Goal: Task Accomplishment & Management: Manage account settings

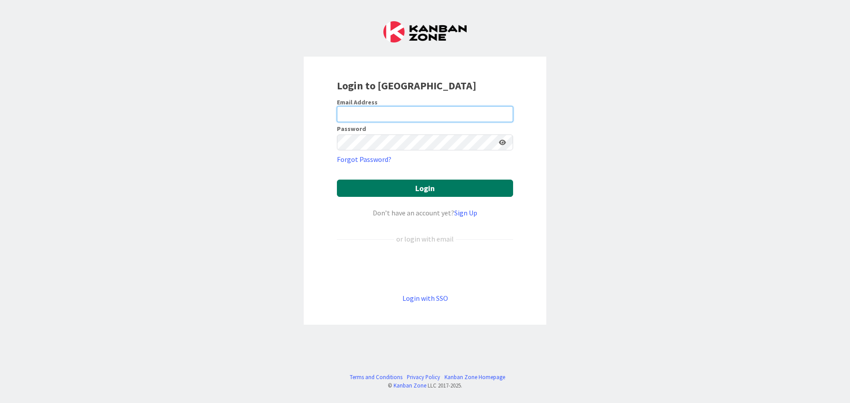
type input "scott.hamilton@mrcglobal.com"
click at [429, 187] on button "Login" at bounding box center [425, 188] width 176 height 17
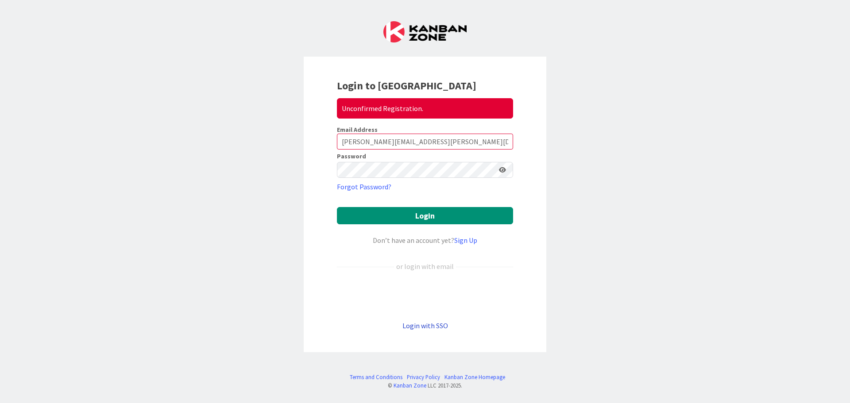
click at [429, 326] on link "Login with SSO" at bounding box center [426, 326] width 46 height 9
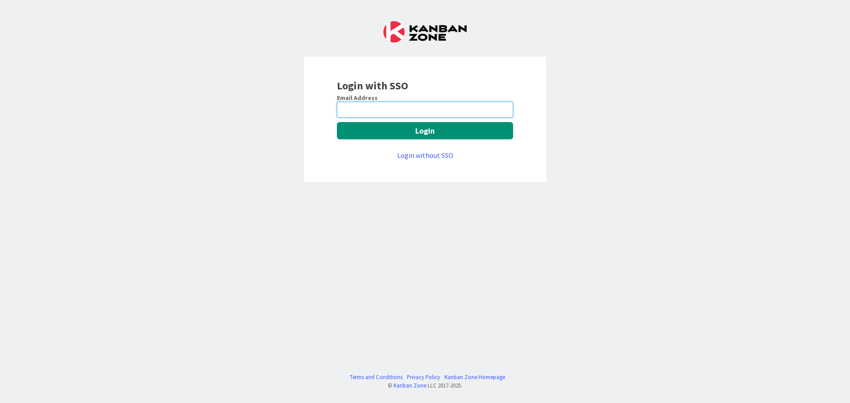
click at [422, 108] on input "email" at bounding box center [425, 110] width 176 height 16
type input "scott.hamilton@mrcglobal.com"
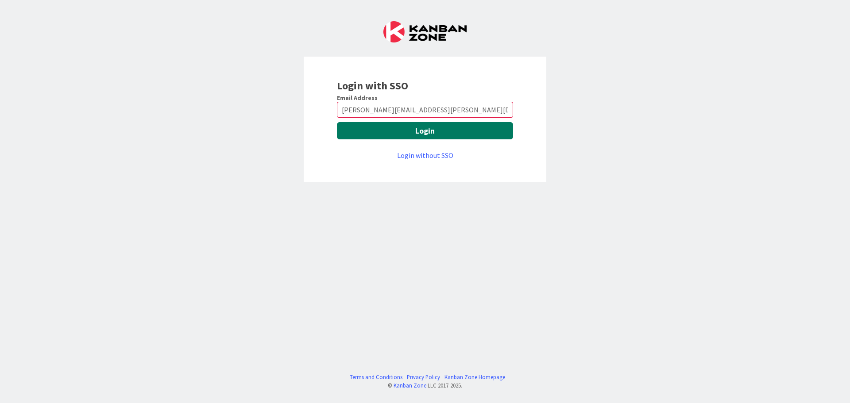
click at [430, 133] on button "Login" at bounding box center [425, 130] width 176 height 17
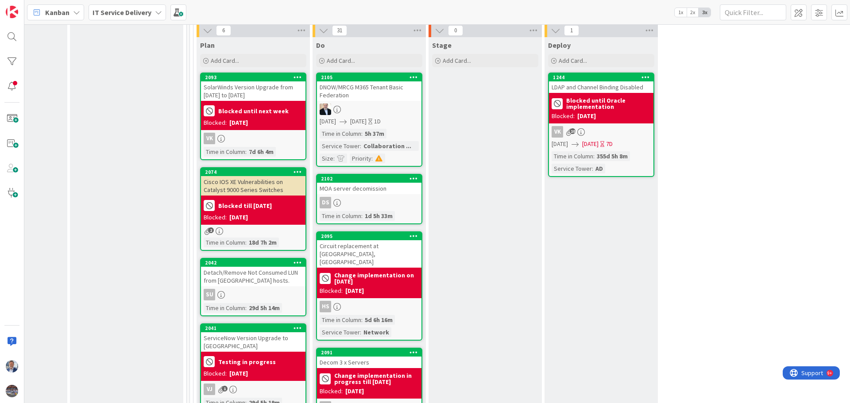
scroll to position [531, 425]
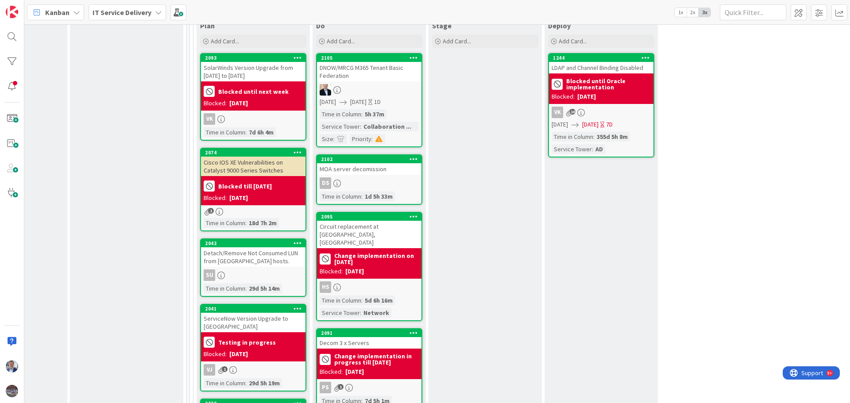
click at [373, 74] on div "2105 DNOW/MRCG M365 Tenant Basic Federation [DATE] [DATE] 1D Time in [GEOGRAPHI…" at bounding box center [369, 100] width 106 height 94
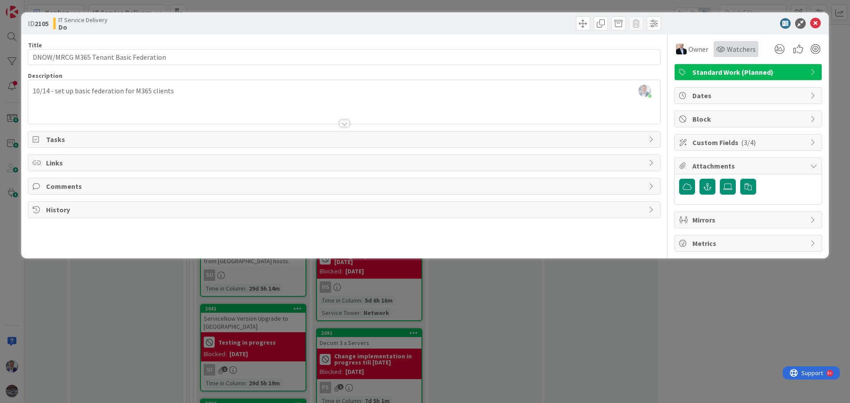
click at [738, 51] on span "Watchers" at bounding box center [741, 49] width 29 height 11
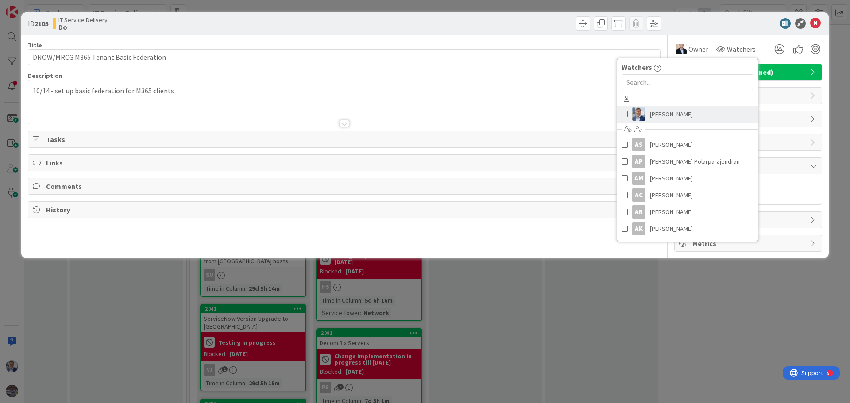
click at [625, 121] on link "[PERSON_NAME]" at bounding box center [687, 114] width 141 height 17
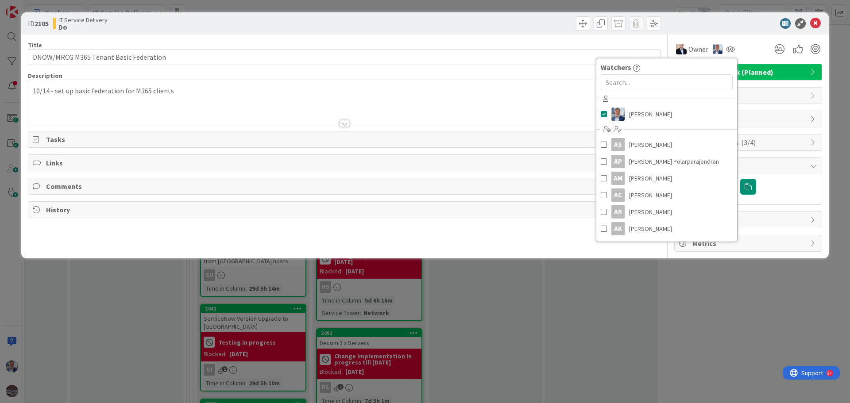
click at [751, 37] on div "Owner Watchers [PERSON_NAME] AS [PERSON_NAME] AP [PERSON_NAME] Polarparajendran…" at bounding box center [748, 46] width 148 height 23
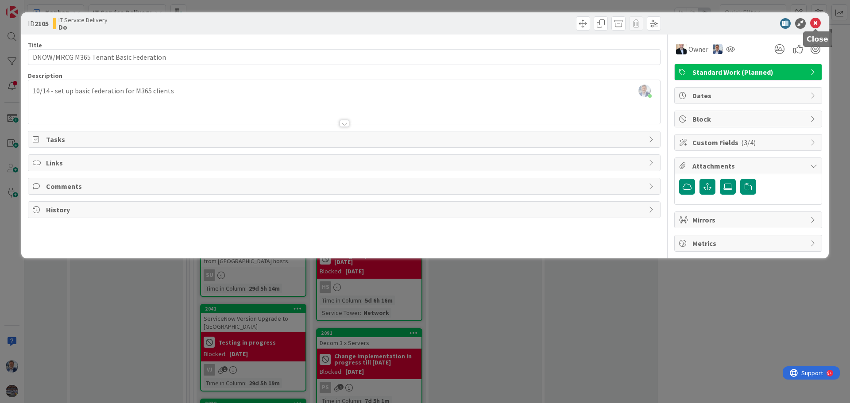
click at [817, 24] on icon at bounding box center [815, 23] width 11 height 11
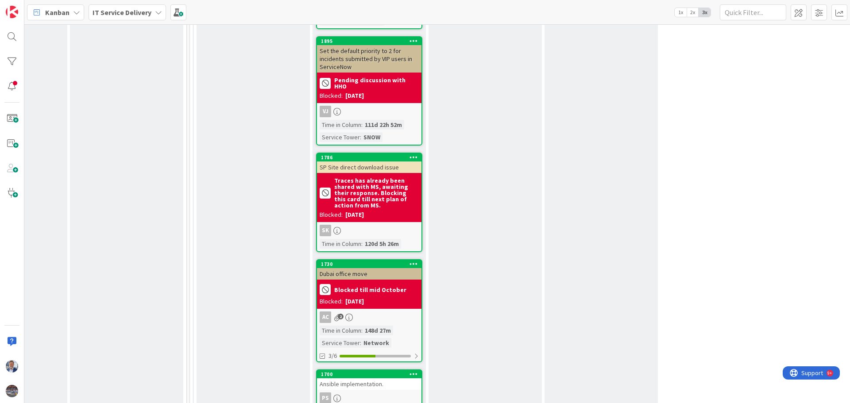
scroll to position [2392, 425]
